Goal: Task Accomplishment & Management: Manage account settings

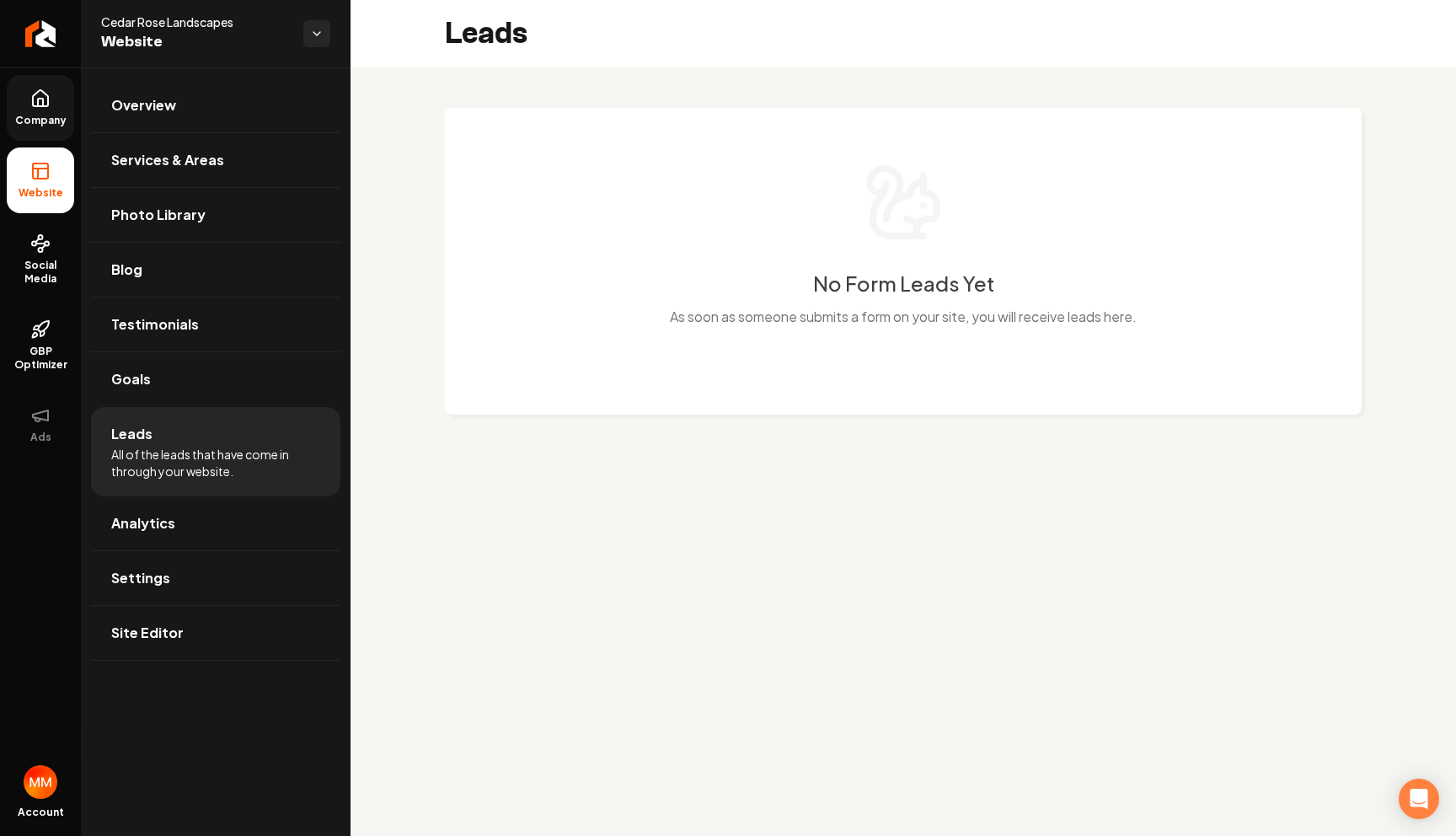
click at [45, 118] on span "Company" at bounding box center [41, 120] width 65 height 13
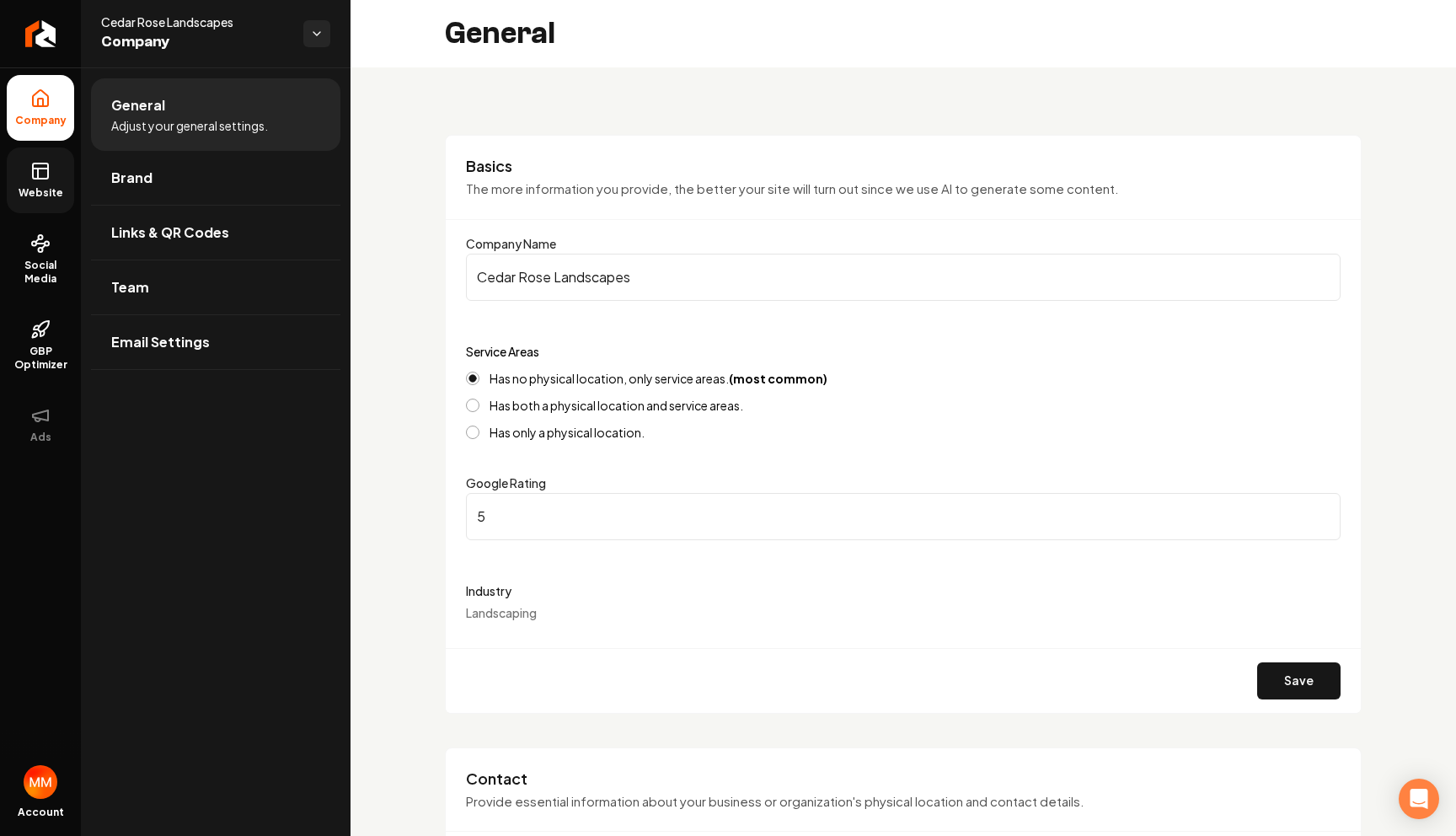
click at [53, 172] on link "Website" at bounding box center [40, 180] width 68 height 66
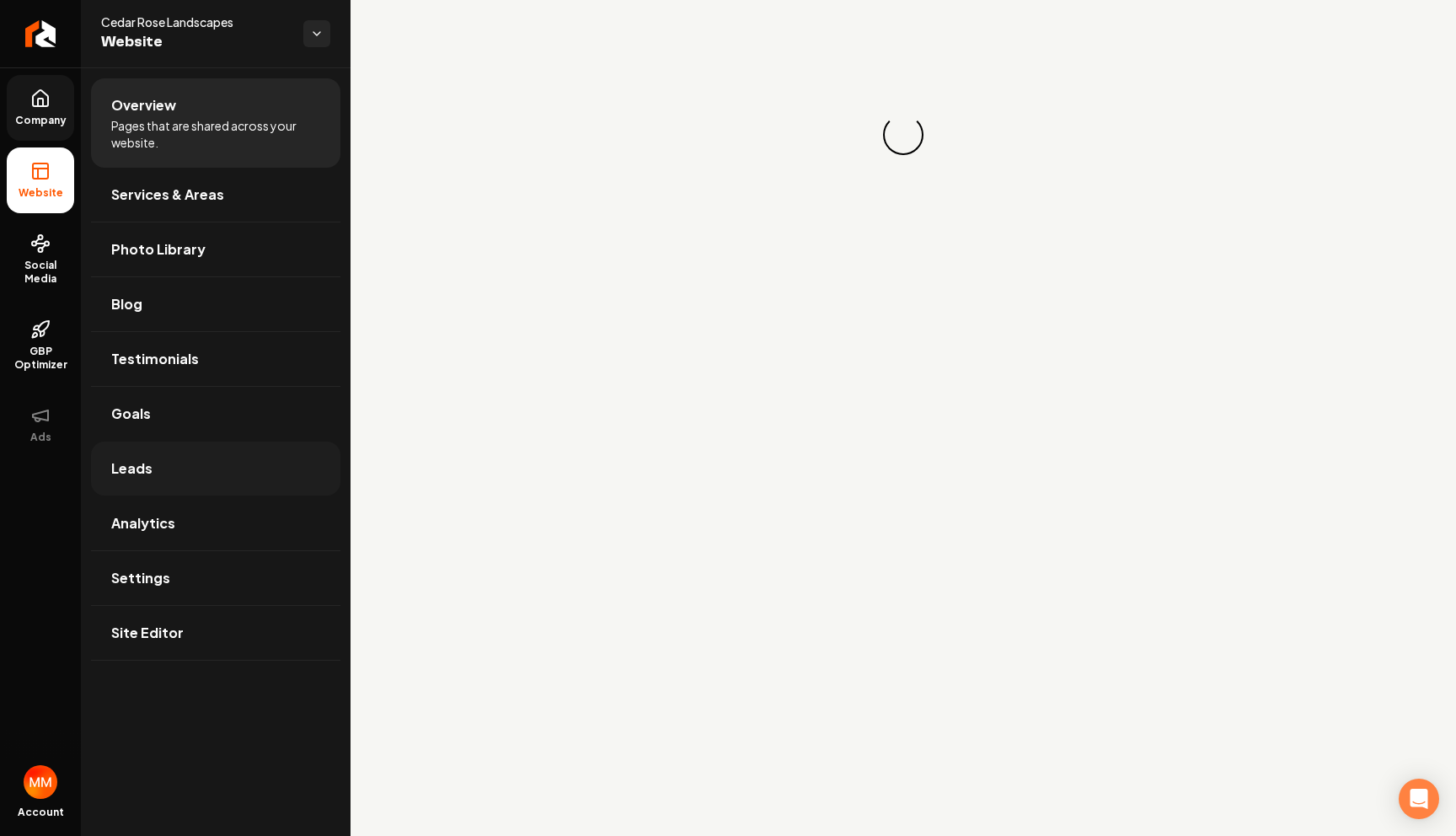
click at [159, 464] on link "Leads" at bounding box center [216, 468] width 249 height 54
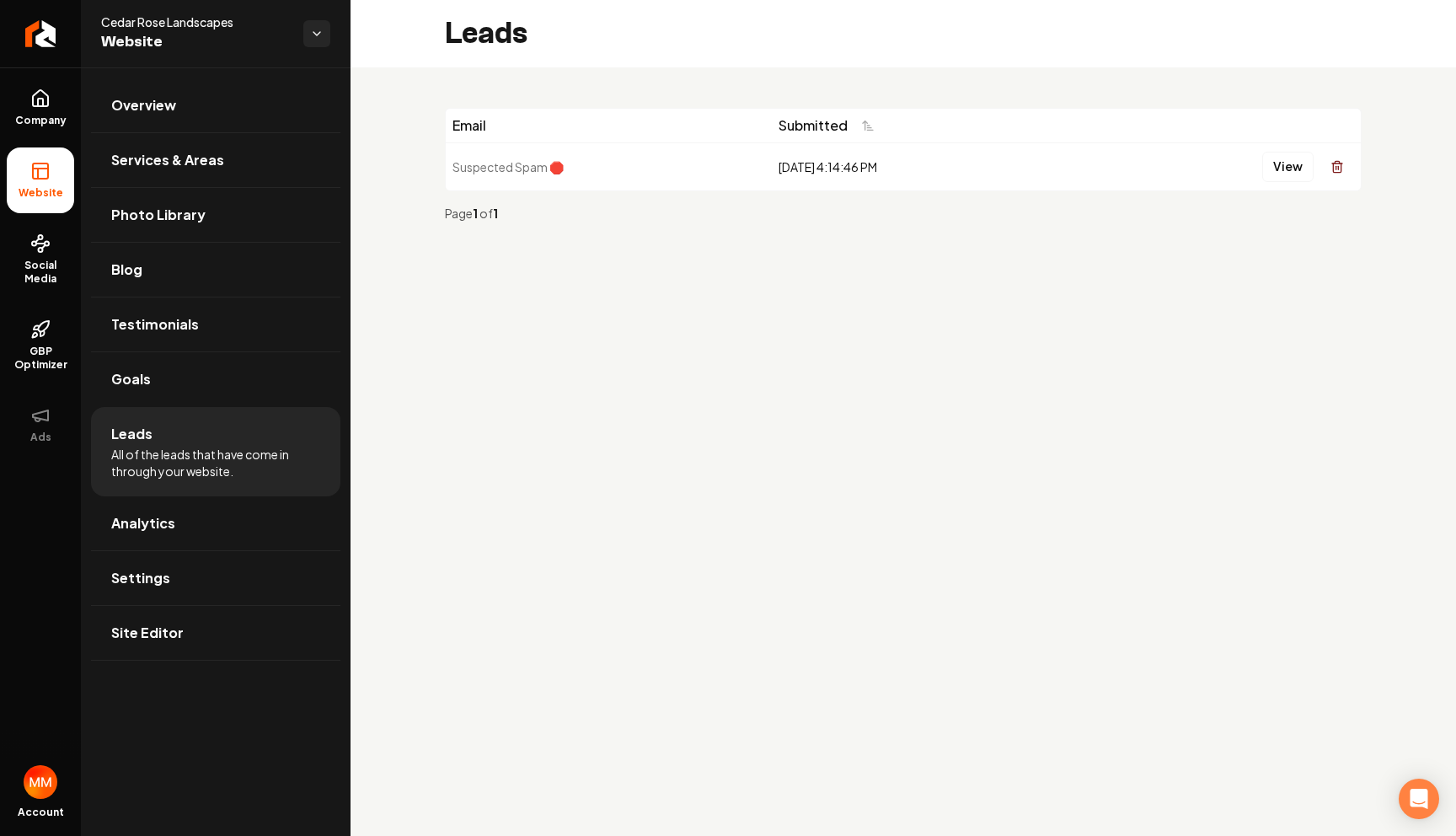
drag, startPoint x: 1337, startPoint y: 165, endPoint x: 1273, endPoint y: 287, distance: 137.8
click at [1276, 286] on main "Leads Email Submitted Suspected Spam 🛑 [DATE] 4:14:46 PM View Page 1 of 1" at bounding box center [902, 418] width 1105 height 836
click at [1285, 176] on button "View" at bounding box center [1287, 167] width 52 height 31
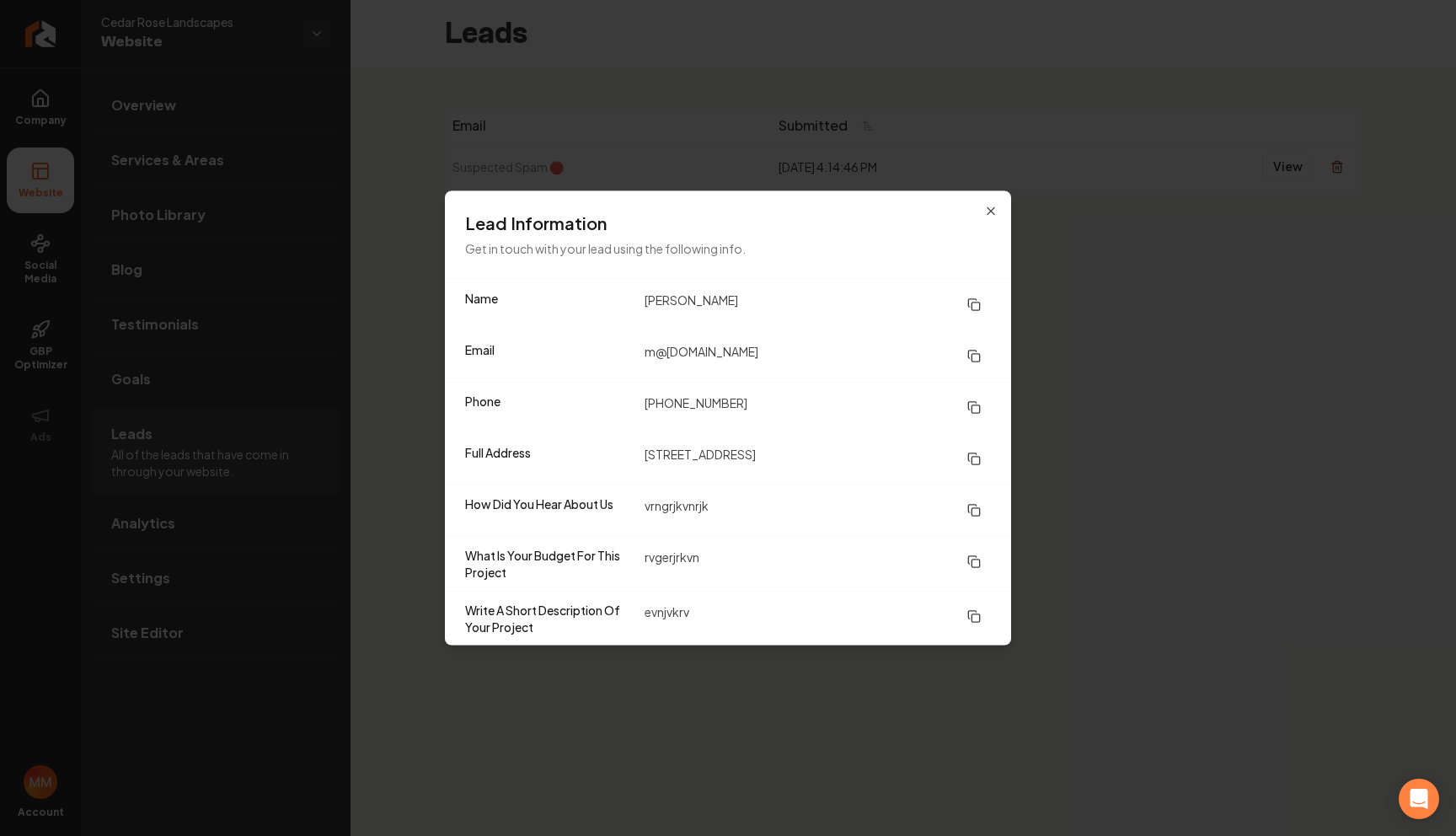
click at [993, 218] on div "Lead Information Get in touch with your lead using the following info." at bounding box center [728, 235] width 566 height 88
click at [992, 213] on icon "button" at bounding box center [990, 211] width 13 height 13
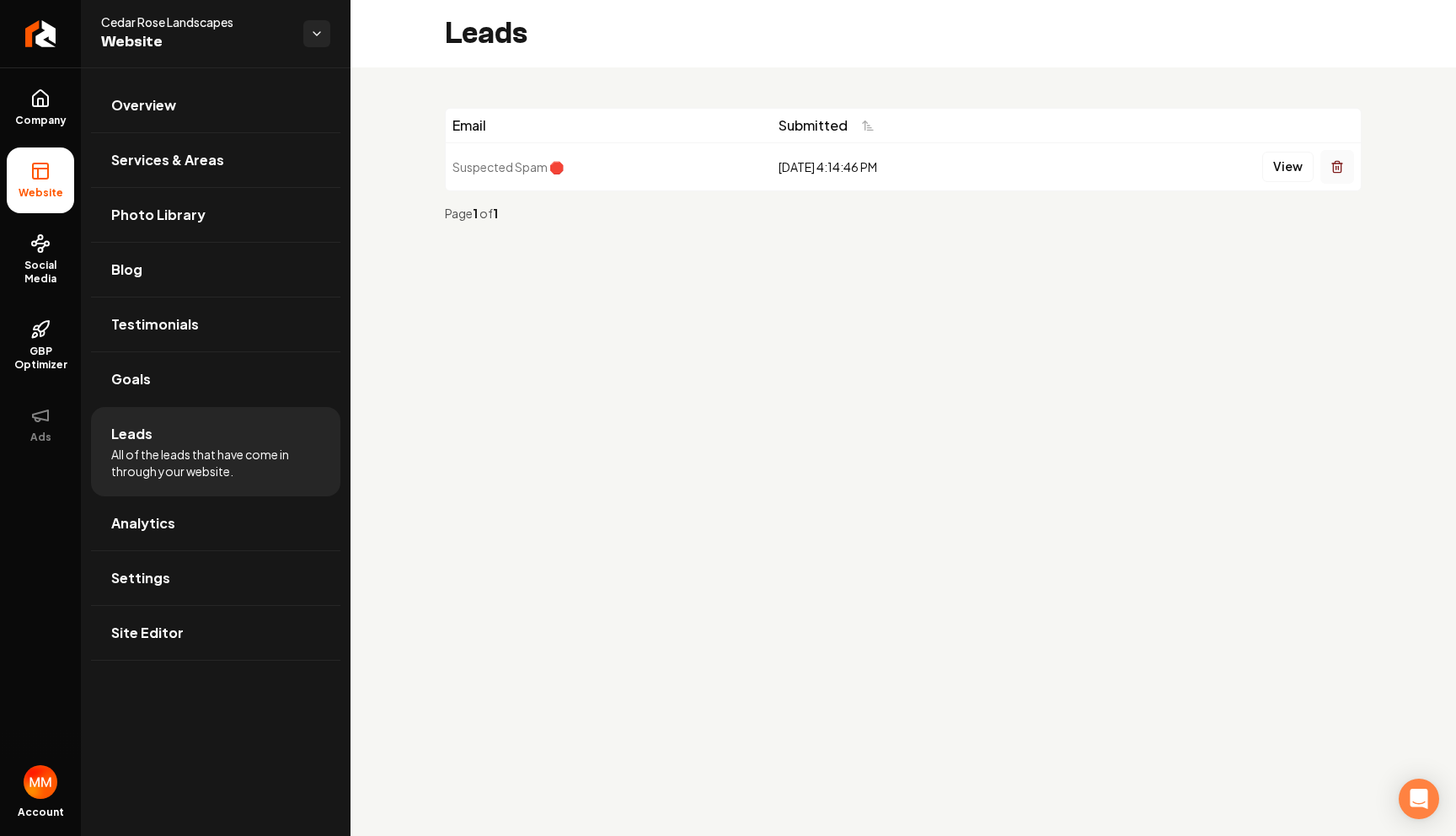
click at [1330, 173] on button "Main content area" at bounding box center [1337, 167] width 33 height 33
